Goal: Check status: Check status

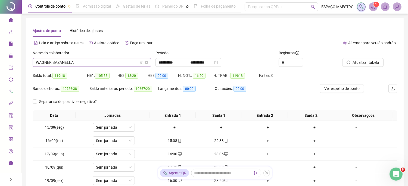
click at [91, 64] on span "WAGNER BAZANELLA" at bounding box center [92, 62] width 112 height 8
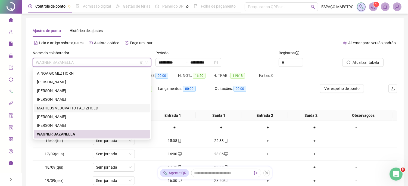
click at [77, 107] on div "MATHEUS VEDOVATTO PAETZHOLD" at bounding box center [92, 108] width 110 height 6
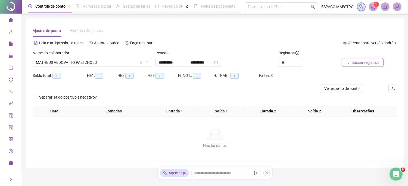
click at [362, 64] on span "Buscar registros" at bounding box center [366, 63] width 28 height 6
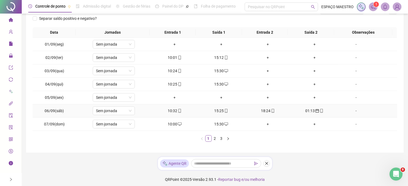
scroll to position [82, 0]
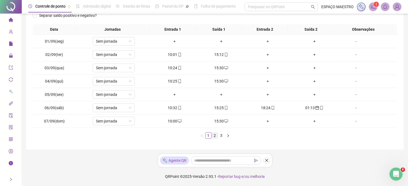
click at [215, 137] on link "2" at bounding box center [215, 136] width 6 height 6
click at [222, 137] on link "3" at bounding box center [222, 136] width 6 height 6
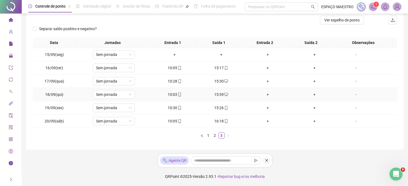
click at [265, 94] on div "+" at bounding box center [268, 95] width 42 height 6
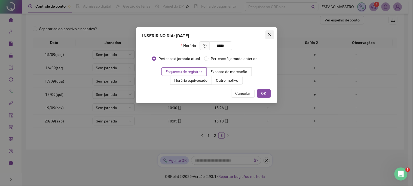
type input "*****"
click at [268, 33] on icon "close" at bounding box center [269, 35] width 4 height 4
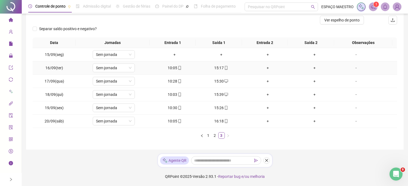
scroll to position [0, 0]
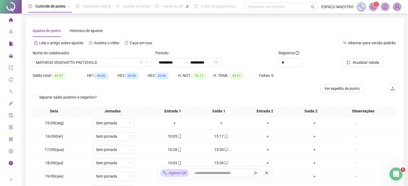
click at [98, 58] on div "Nome do colaborador" at bounding box center [92, 54] width 119 height 8
click at [98, 63] on span "MATHEUS VEDOVATTO PAETZHOLD" at bounding box center [92, 62] width 112 height 8
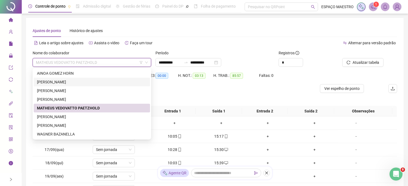
click at [62, 82] on div "[PERSON_NAME]" at bounding box center [92, 82] width 110 height 6
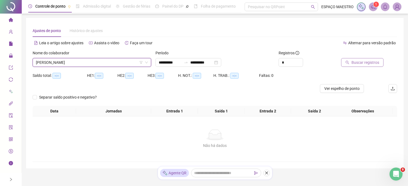
click at [363, 60] on span "Buscar registros" at bounding box center [366, 63] width 28 height 6
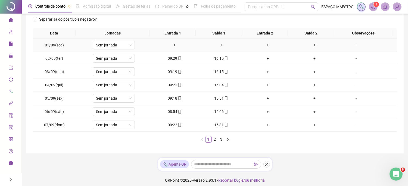
scroll to position [86, 0]
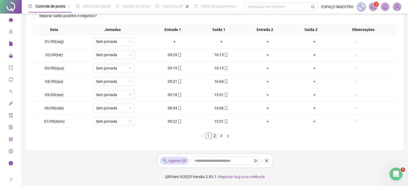
click at [216, 136] on link "2" at bounding box center [215, 136] width 6 height 6
click at [222, 136] on link "3" at bounding box center [222, 136] width 6 height 6
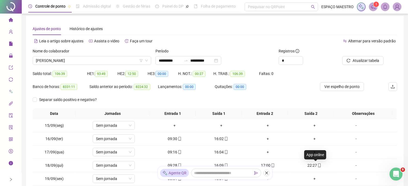
scroll to position [0, 0]
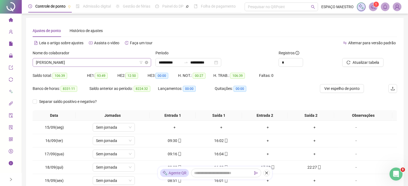
click at [104, 60] on span "[PERSON_NAME]" at bounding box center [92, 62] width 112 height 8
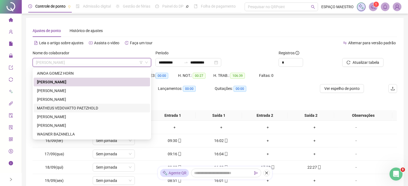
click at [66, 109] on div "MATHEUS VEDOVATTO PAETZHOLD" at bounding box center [92, 108] width 110 height 6
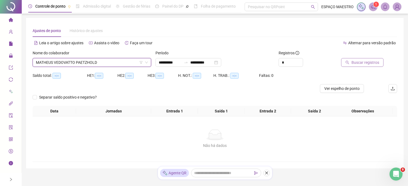
click at [359, 65] on span "Buscar registros" at bounding box center [366, 63] width 28 height 6
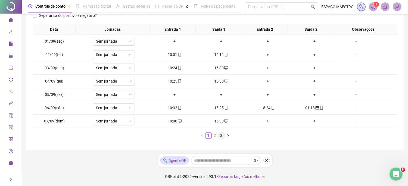
click at [222, 137] on link "3" at bounding box center [222, 136] width 6 height 6
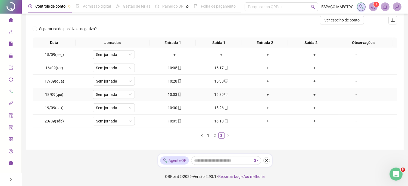
click at [264, 95] on div "+" at bounding box center [268, 95] width 42 height 6
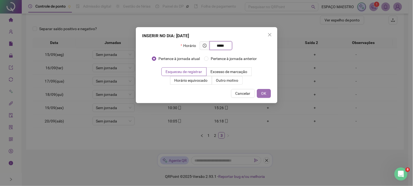
type input "*****"
click at [267, 95] on button "OK" at bounding box center [264, 93] width 14 height 9
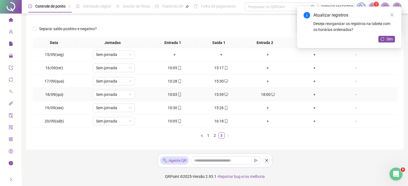
click at [312, 93] on div "+" at bounding box center [314, 95] width 42 height 6
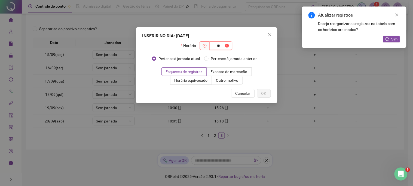
type input "*"
type input "*****"
click at [268, 94] on button "OK" at bounding box center [264, 93] width 14 height 9
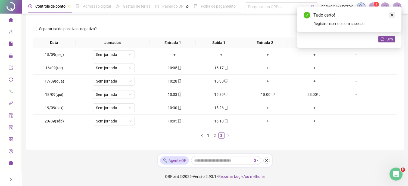
click at [394, 15] on icon "close" at bounding box center [392, 15] width 4 height 4
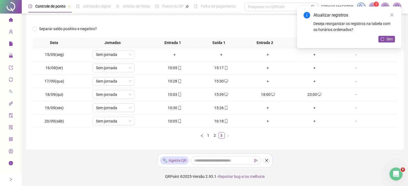
click at [238, 21] on div at bounding box center [170, 20] width 274 height 9
click at [392, 15] on icon "close" at bounding box center [392, 15] width 3 height 3
